Goal: Ask a question

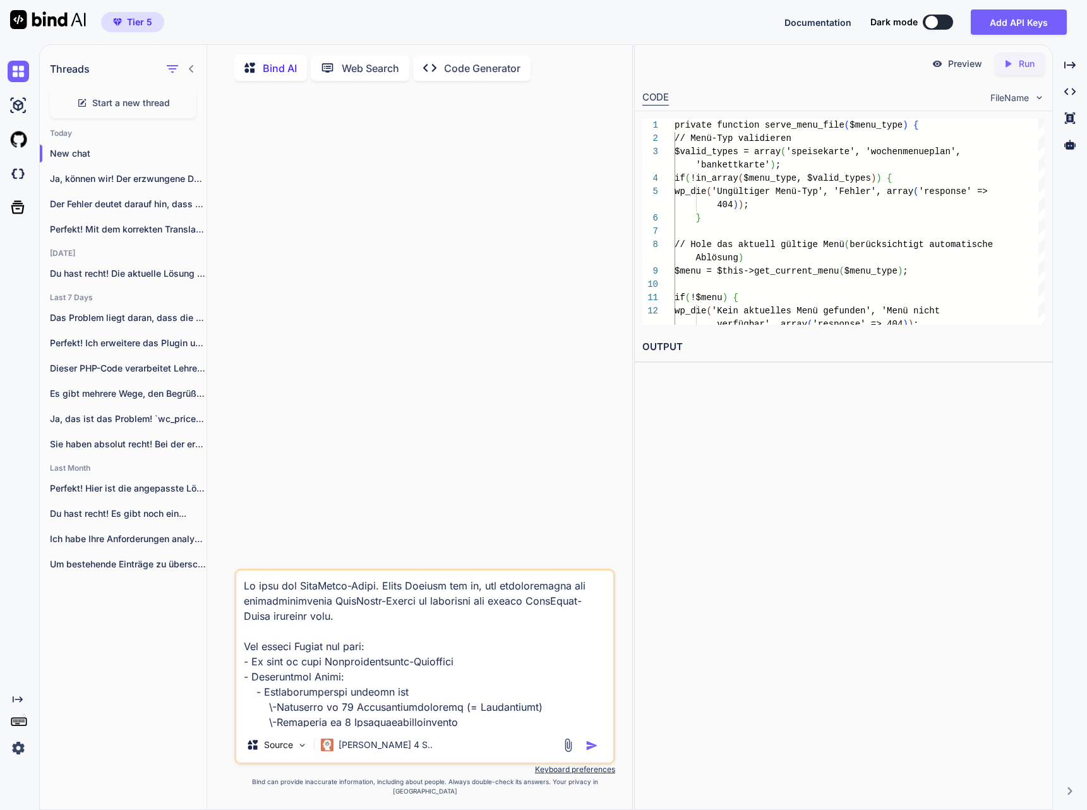
scroll to position [535, 0]
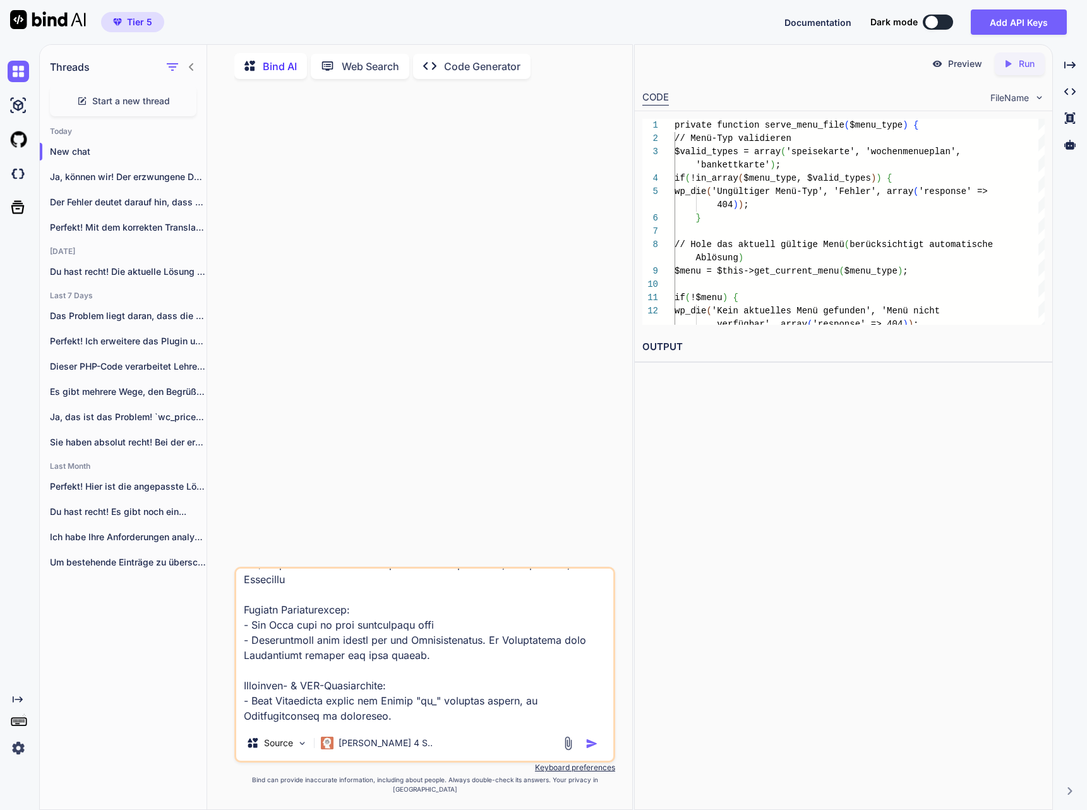
type textarea "x"
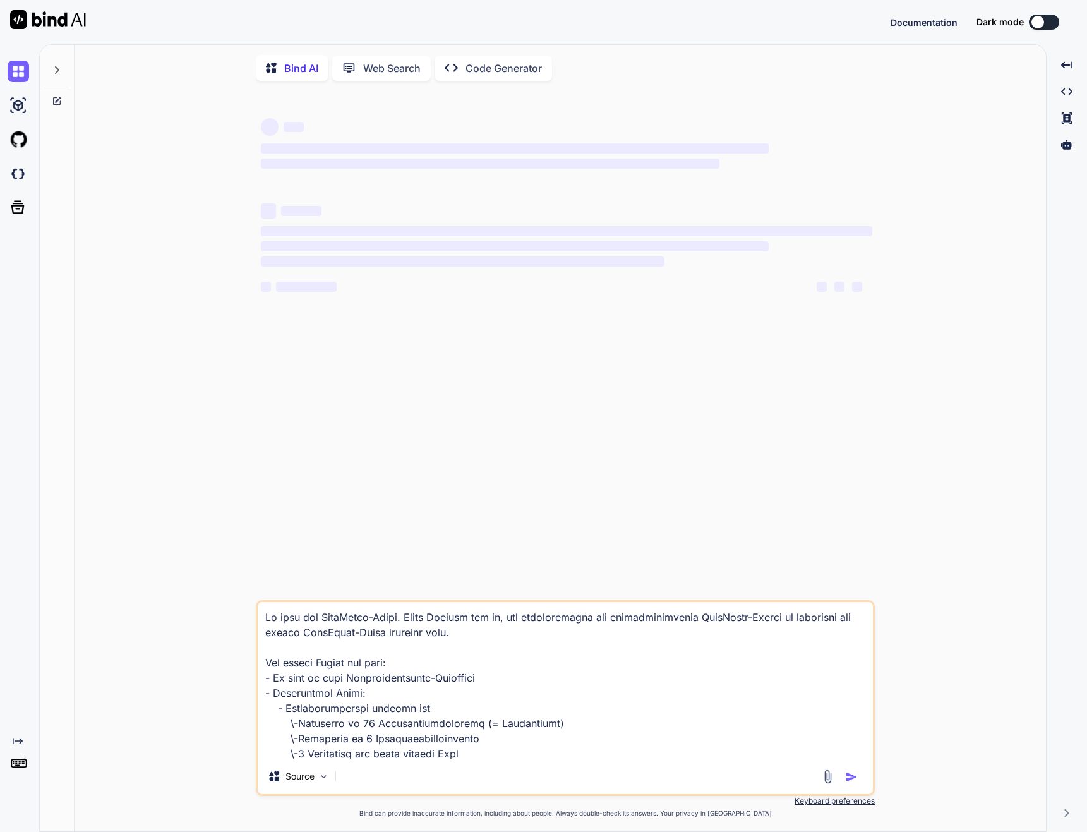
type textarea "x"
click at [474, 641] on textarea at bounding box center [565, 680] width 615 height 157
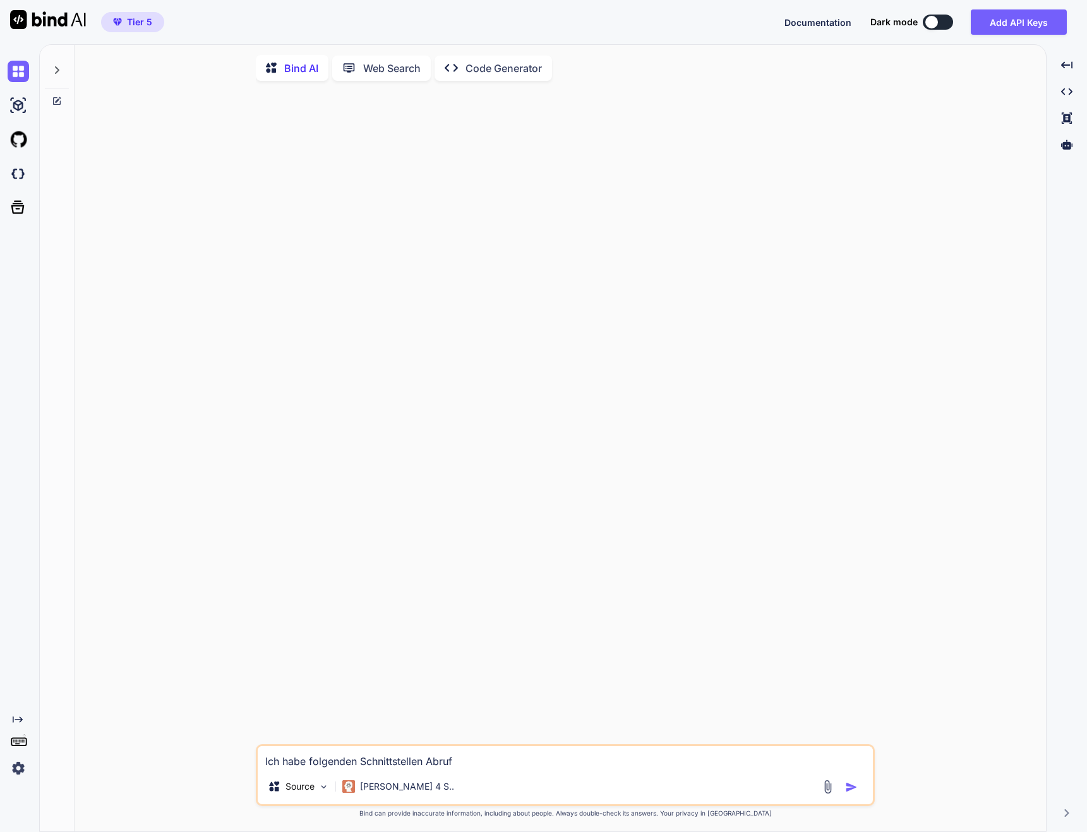
type textarea "Ich habe folgenden Schnittstellen Abruf"
